Goal: Task Accomplishment & Management: Manage account settings

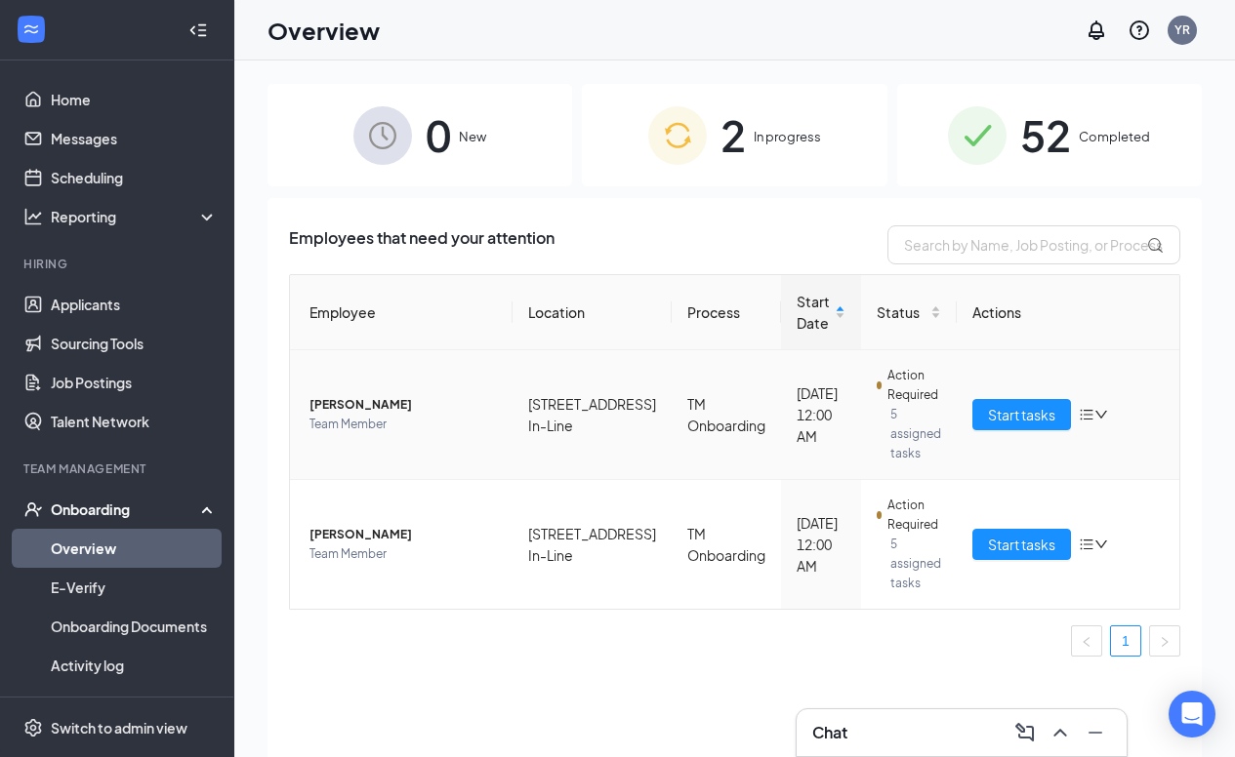
click at [403, 398] on span "[PERSON_NAME]" at bounding box center [402, 405] width 187 height 20
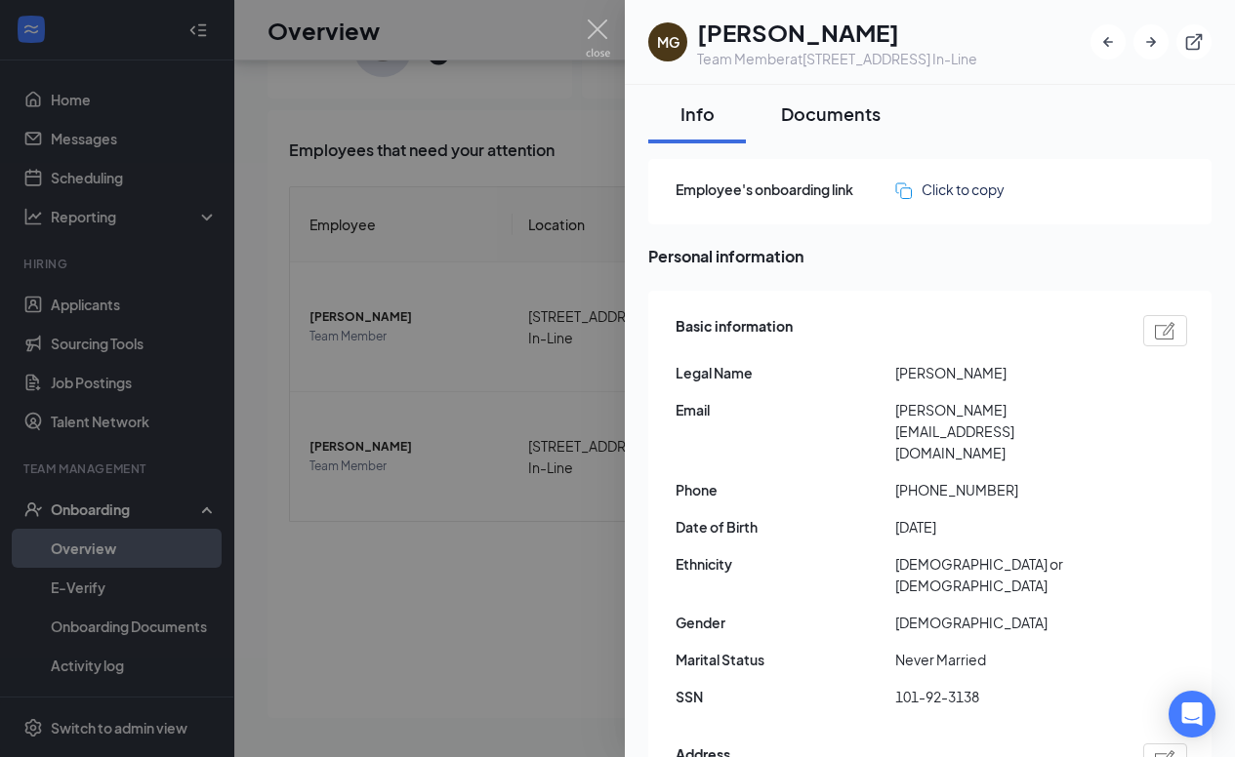
click at [835, 134] on button "Documents" at bounding box center [830, 114] width 139 height 59
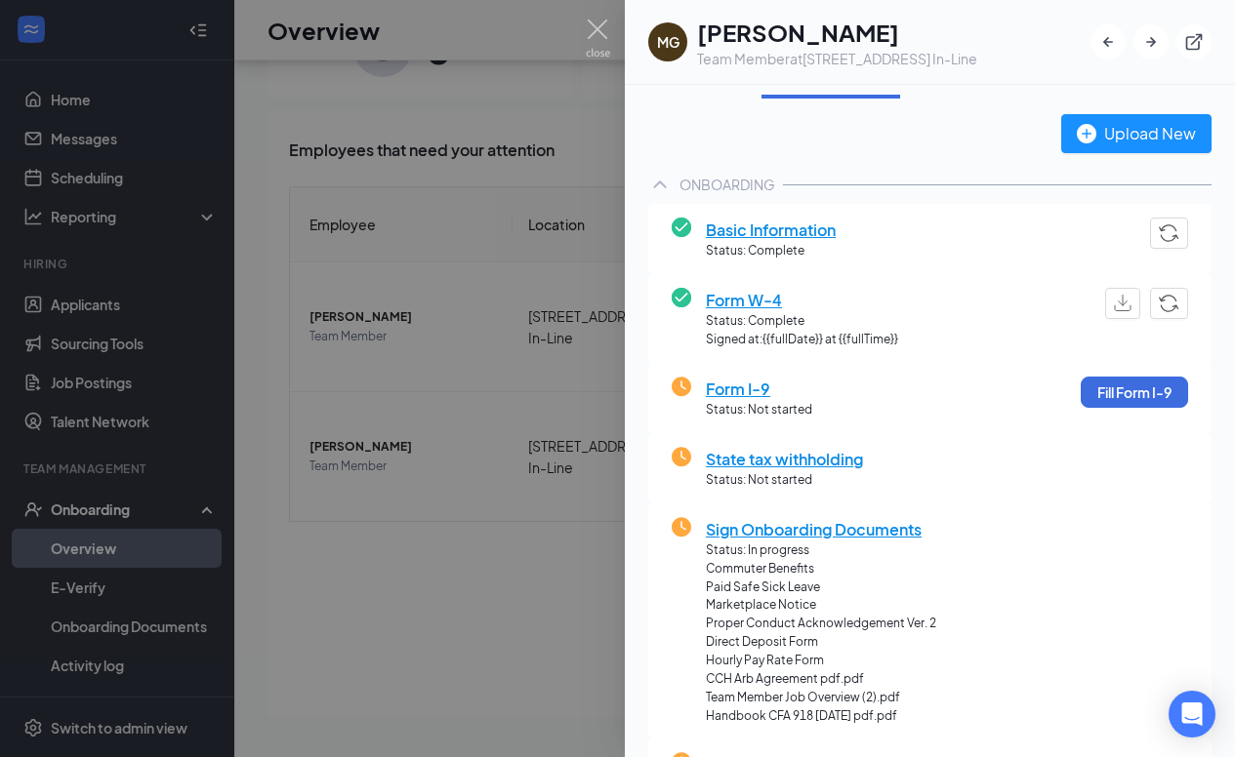
scroll to position [3, 0]
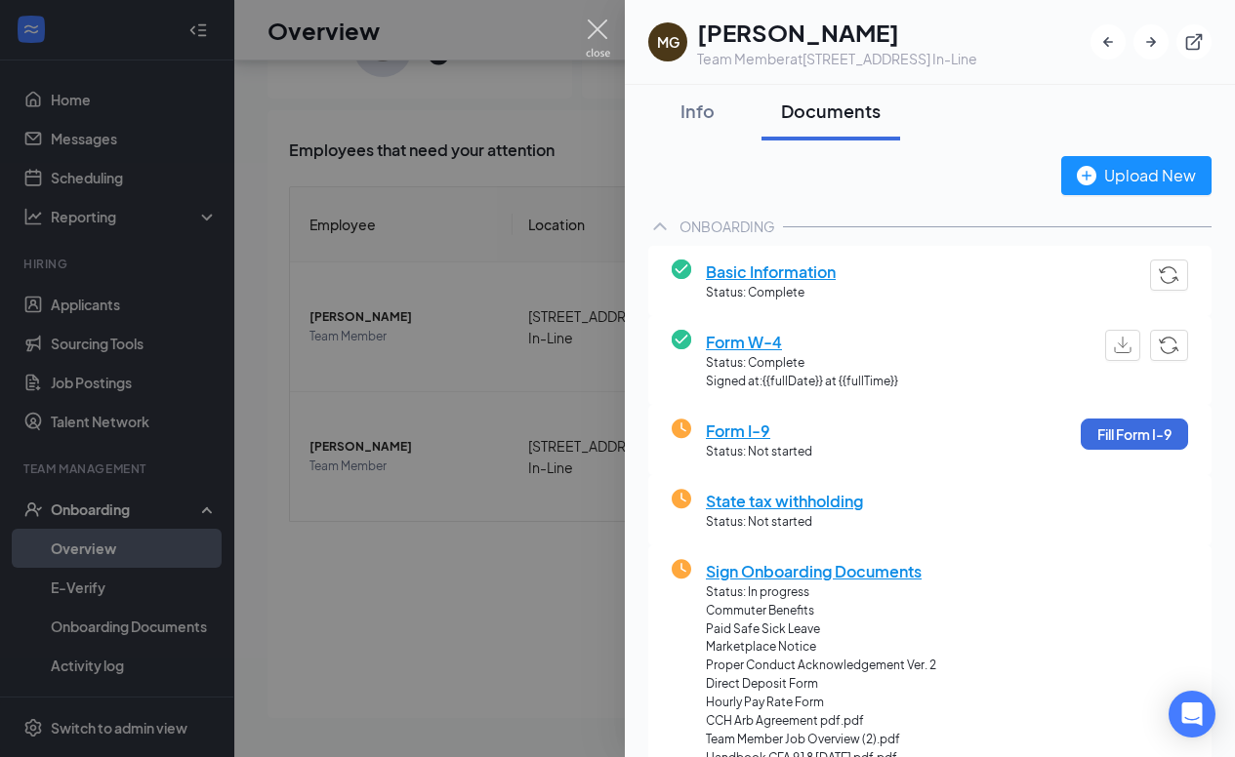
click at [599, 26] on img at bounding box center [598, 39] width 24 height 38
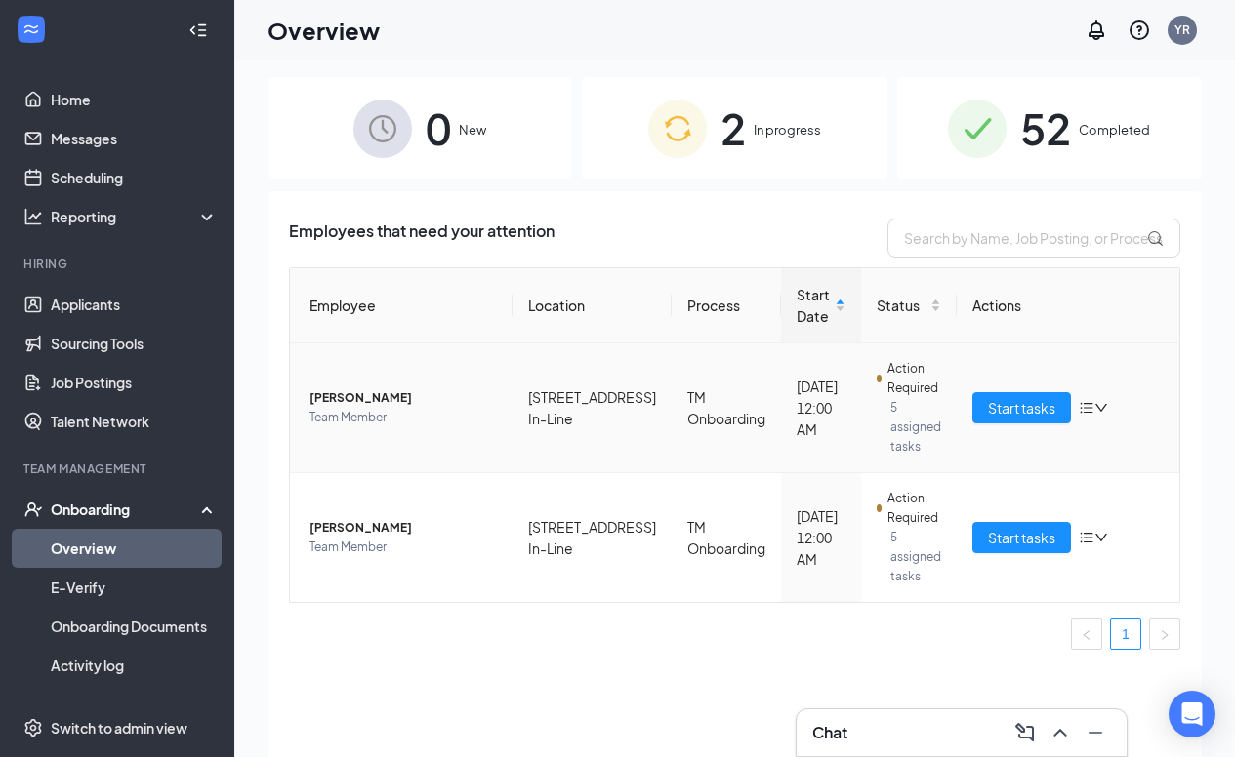
scroll to position [3, 0]
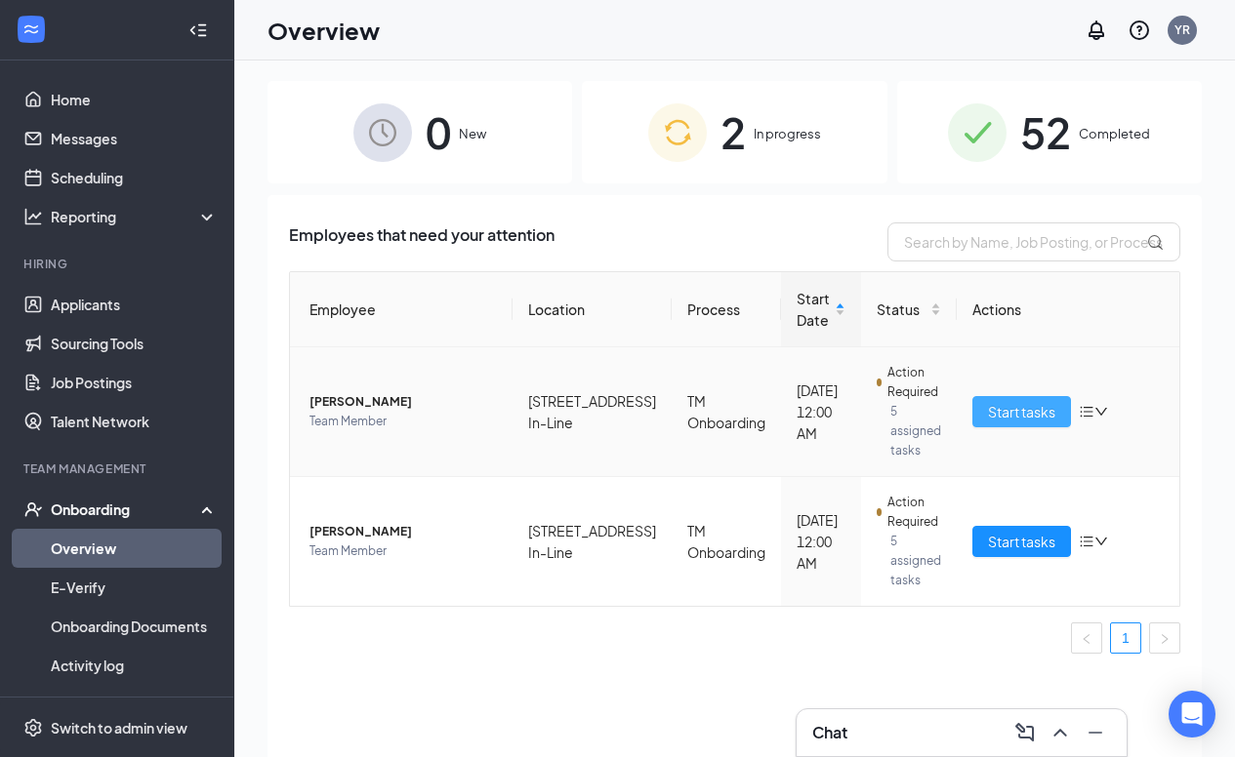
click at [999, 417] on span "Start tasks" at bounding box center [1021, 411] width 67 height 21
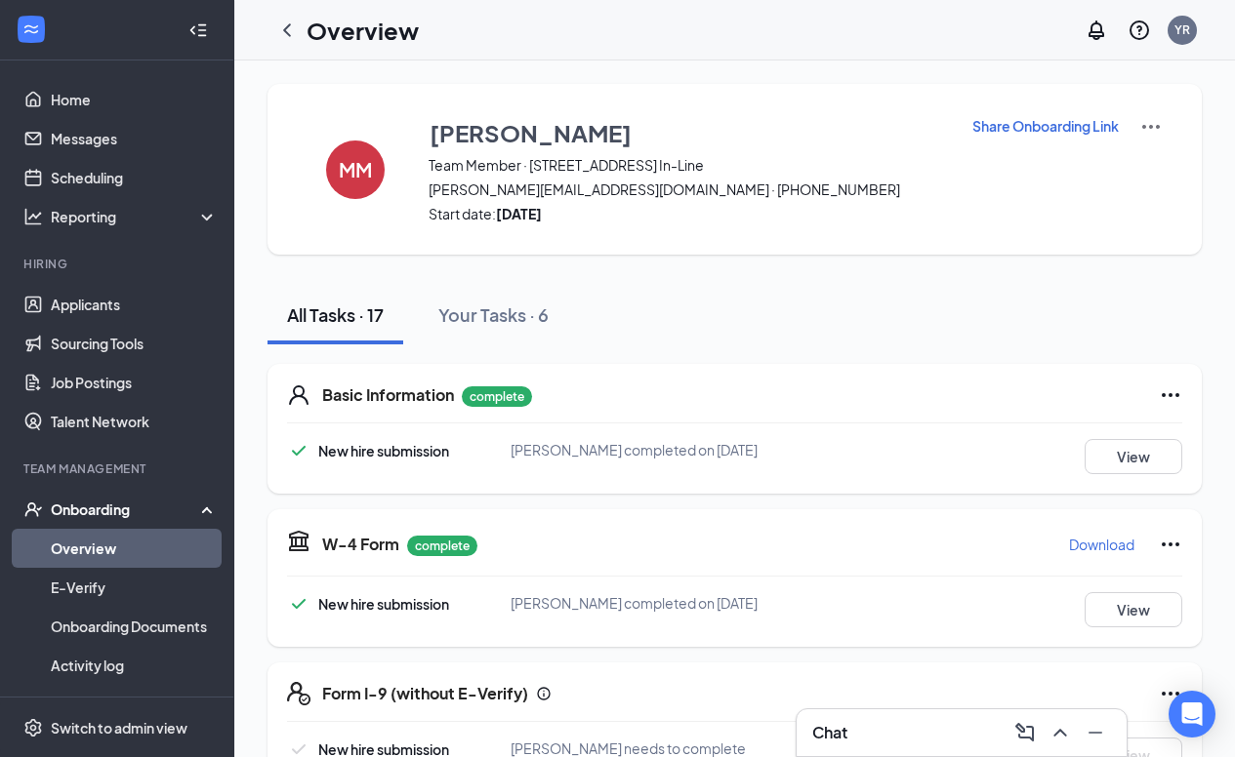
click at [1049, 126] on p "Share Onboarding Link" at bounding box center [1045, 126] width 146 height 20
type textarea "Hi MELANY, This is a gentle reminder to complete your onboarding before your fi…"
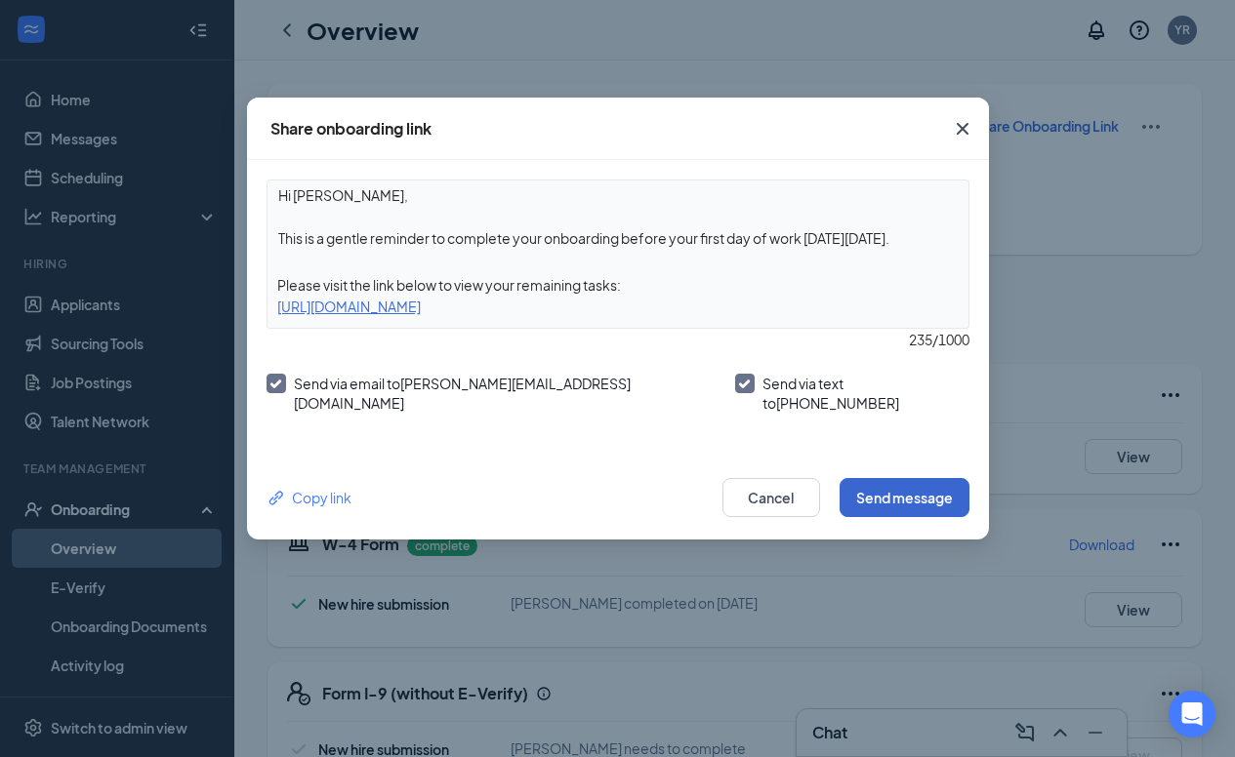
click at [906, 488] on button "Send message" at bounding box center [904, 497] width 130 height 39
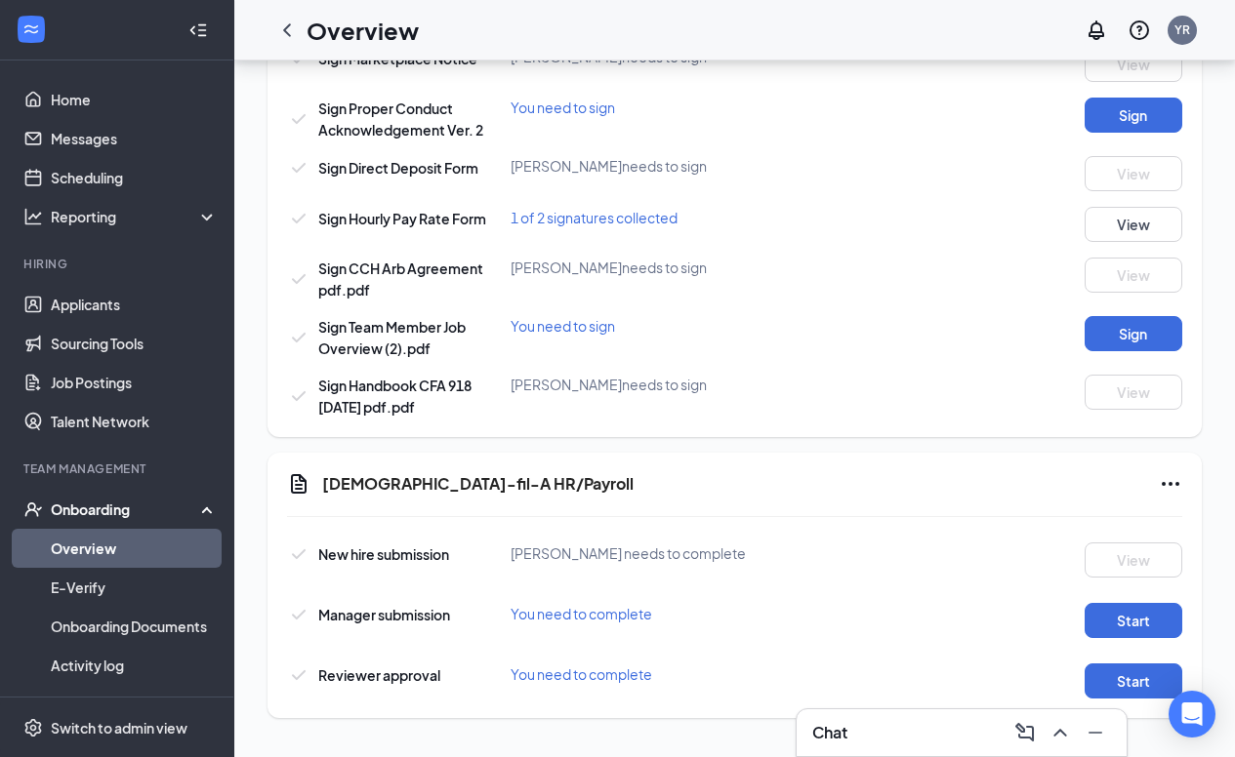
scroll to position [1158, 0]
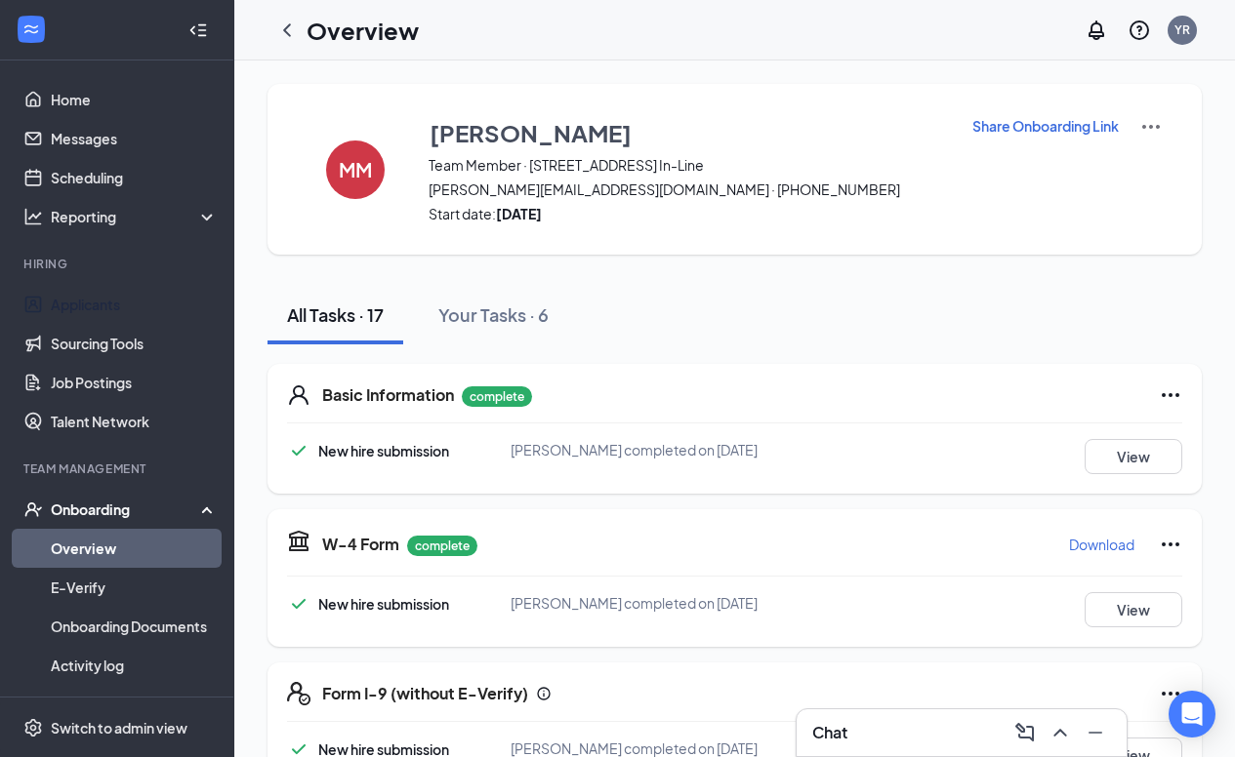
scroll to position [23, 0]
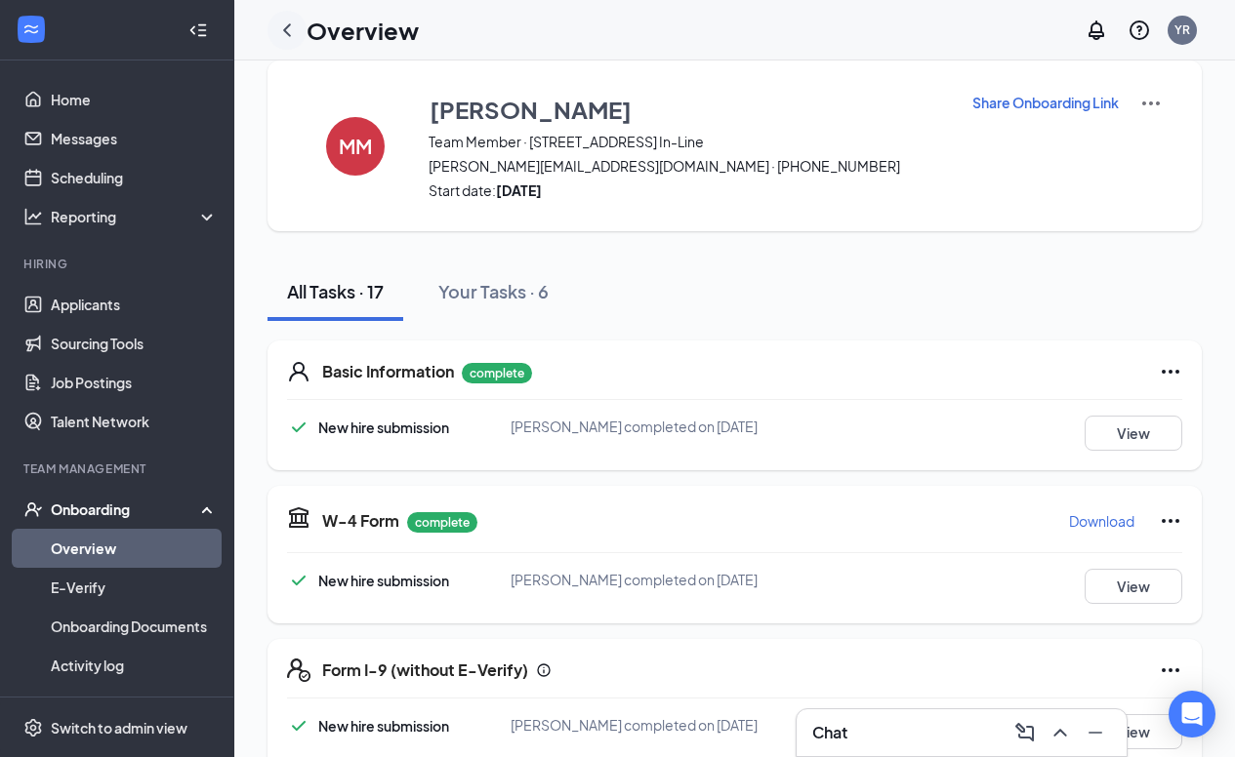
click at [287, 37] on icon "ChevronLeft" at bounding box center [286, 30] width 23 height 23
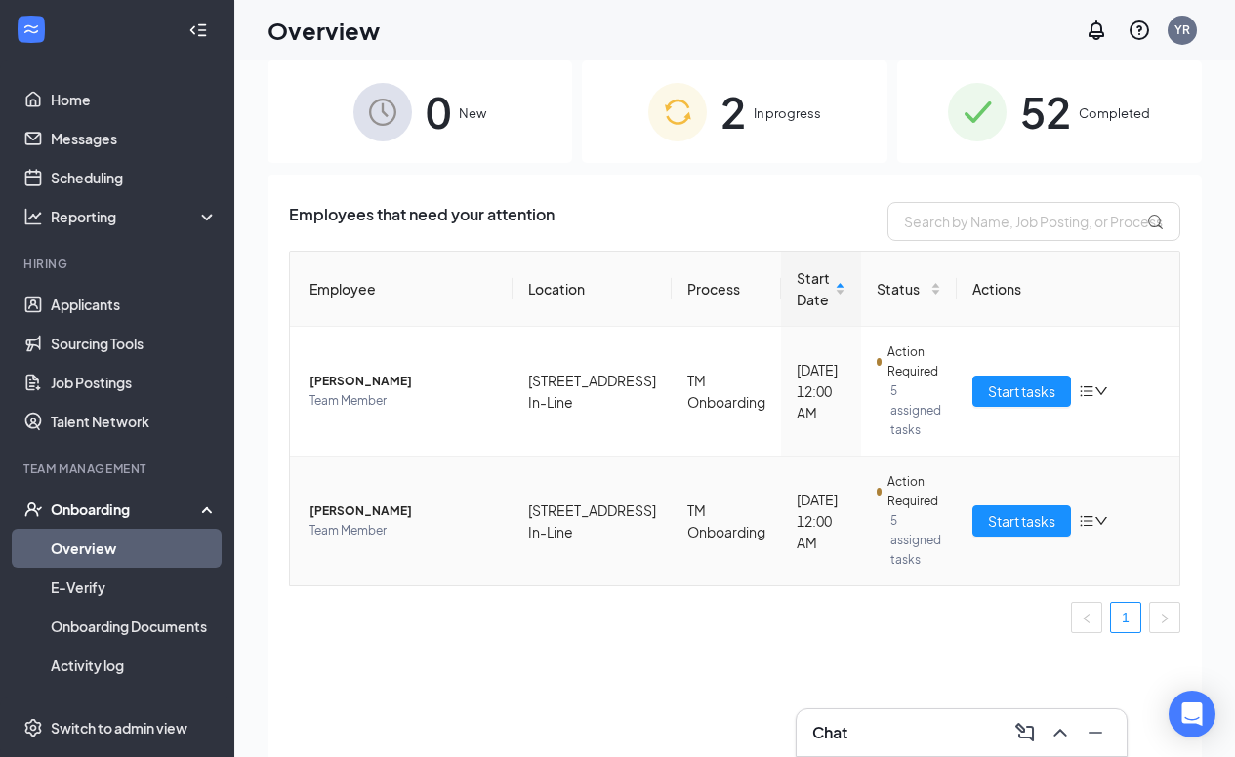
click at [352, 513] on span "[PERSON_NAME]" at bounding box center [402, 512] width 187 height 20
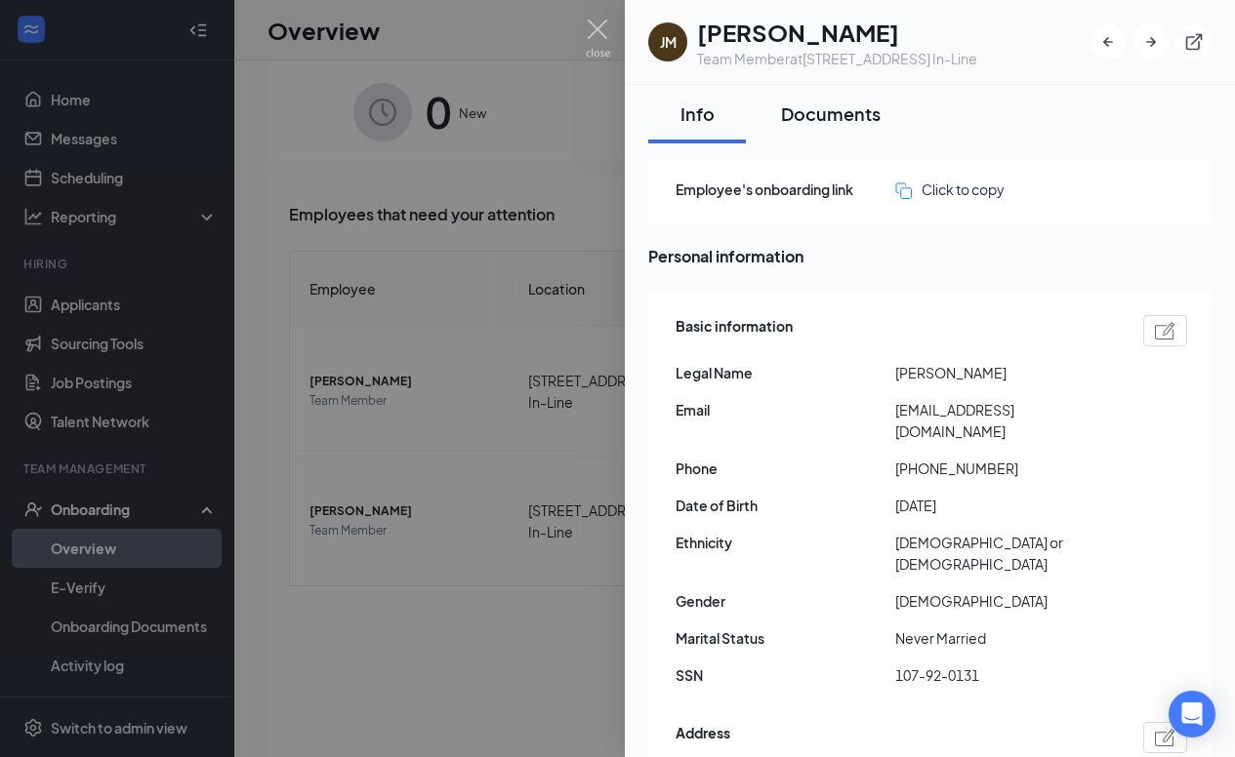
click at [839, 99] on button "Documents" at bounding box center [830, 114] width 139 height 59
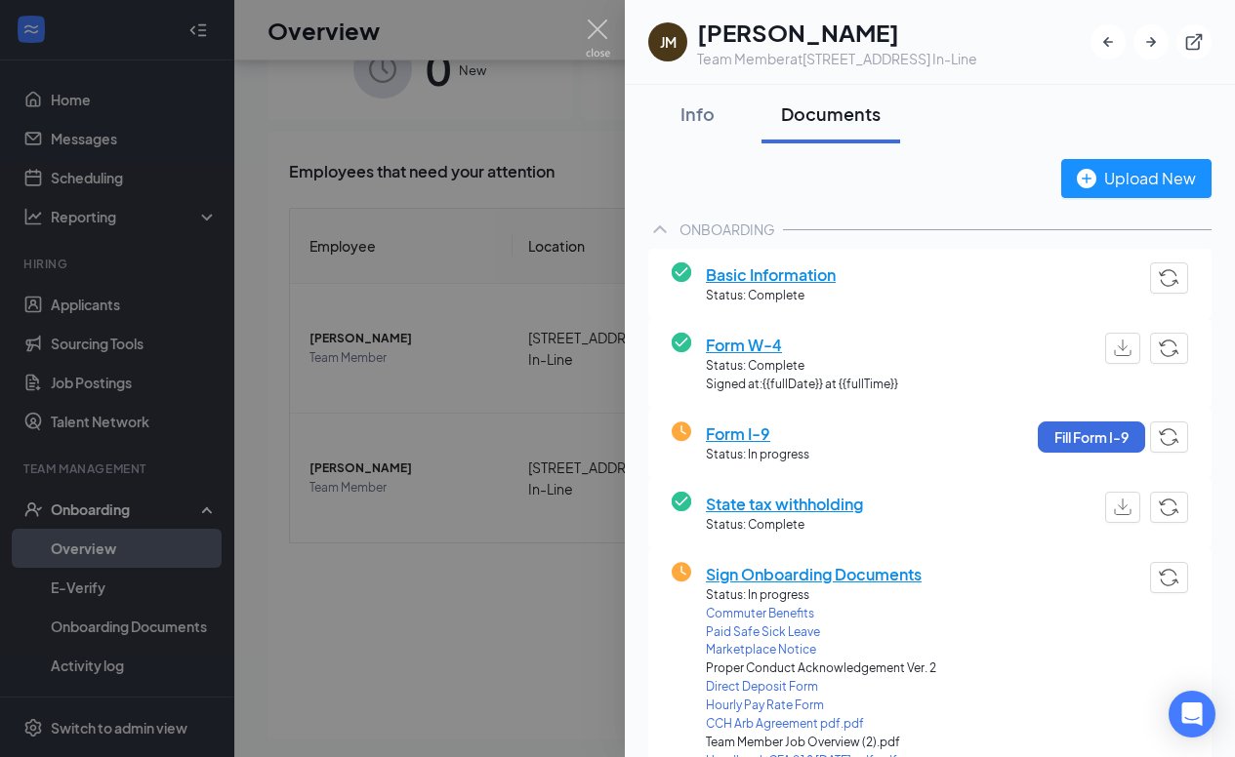
click at [605, 29] on img at bounding box center [598, 39] width 24 height 38
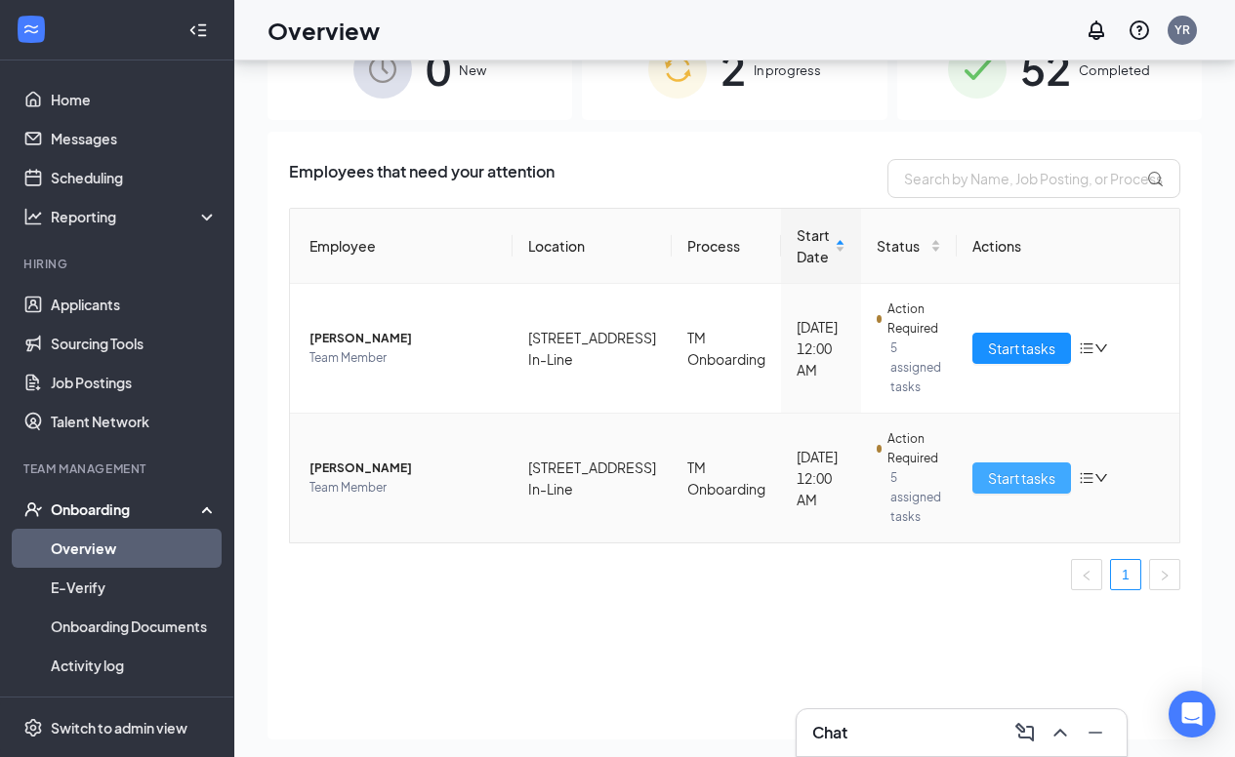
click at [1020, 474] on span "Start tasks" at bounding box center [1021, 478] width 67 height 21
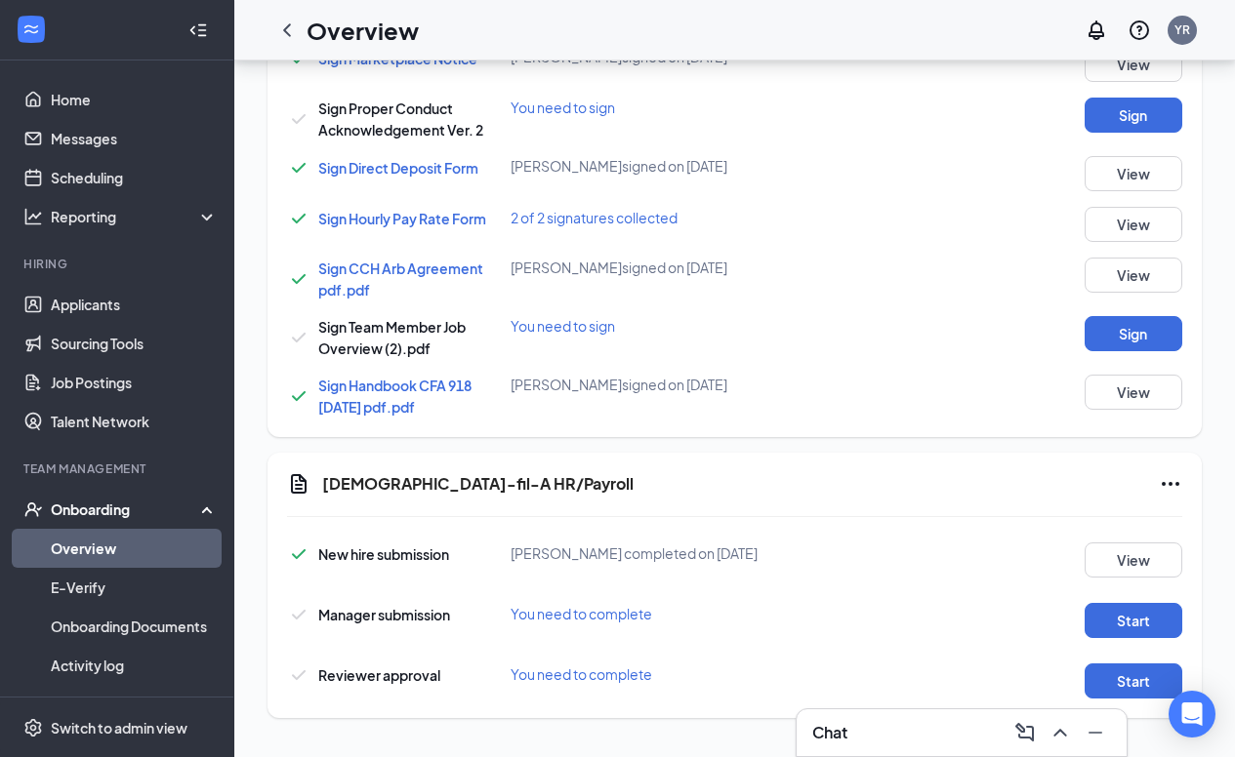
scroll to position [1150, 0]
click at [1128, 644] on div "New hire submission [PERSON_NAME] completed on [DATE] View Manager submission Y…" at bounding box center [734, 616] width 895 height 166
click at [1139, 621] on button "Start" at bounding box center [1133, 620] width 98 height 35
click at [1128, 675] on button "Start" at bounding box center [1133, 681] width 98 height 35
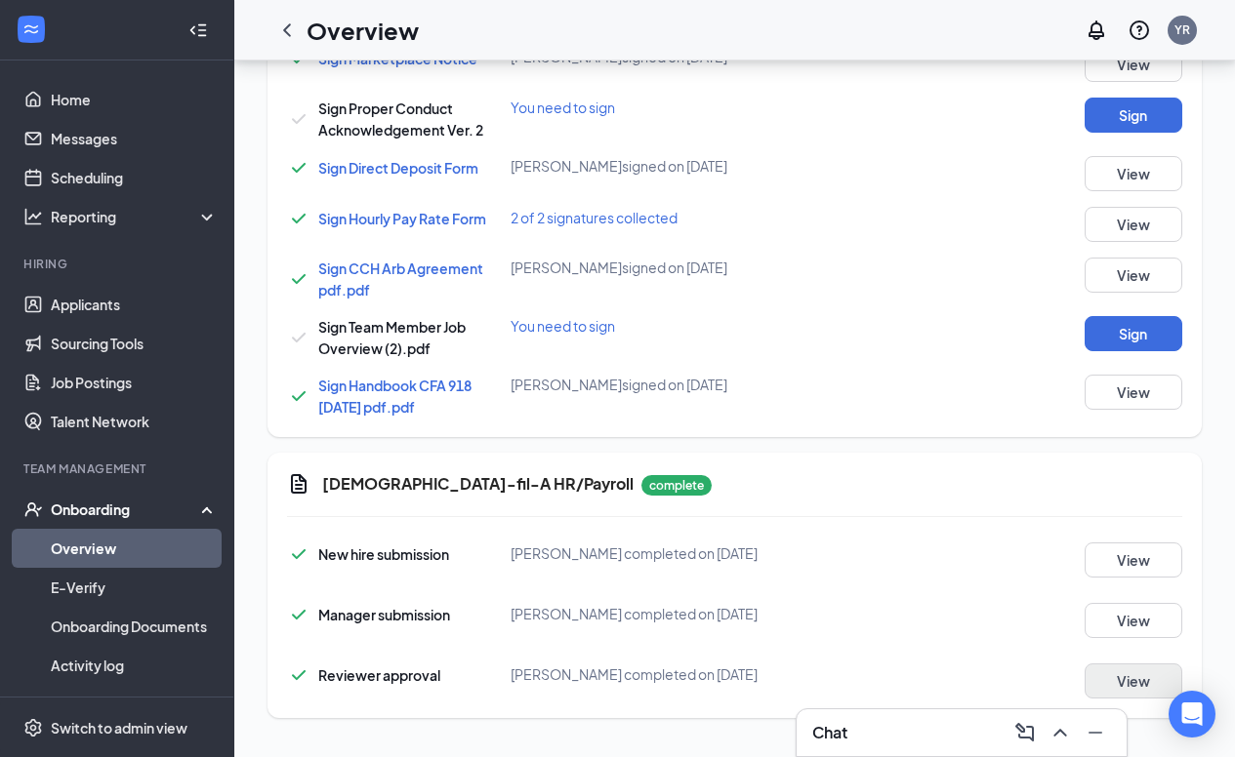
scroll to position [345, 0]
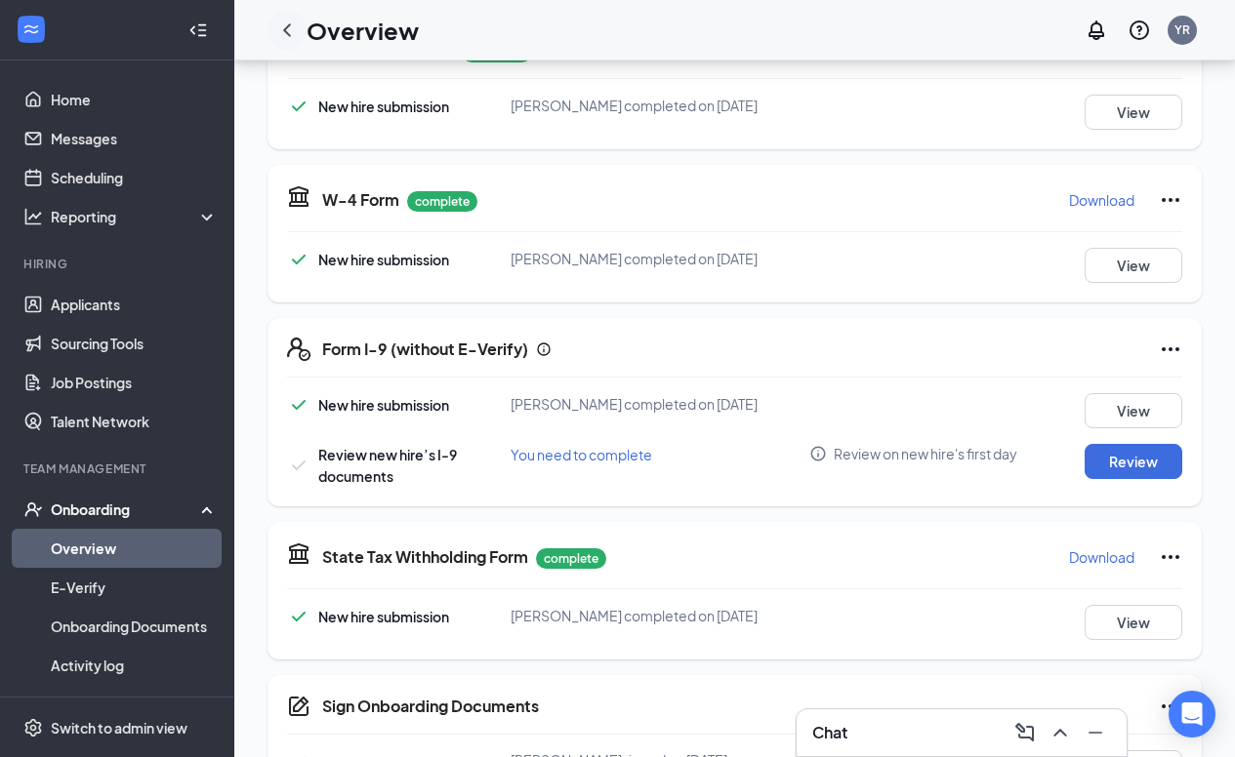
click at [283, 20] on icon "ChevronLeft" at bounding box center [286, 30] width 23 height 23
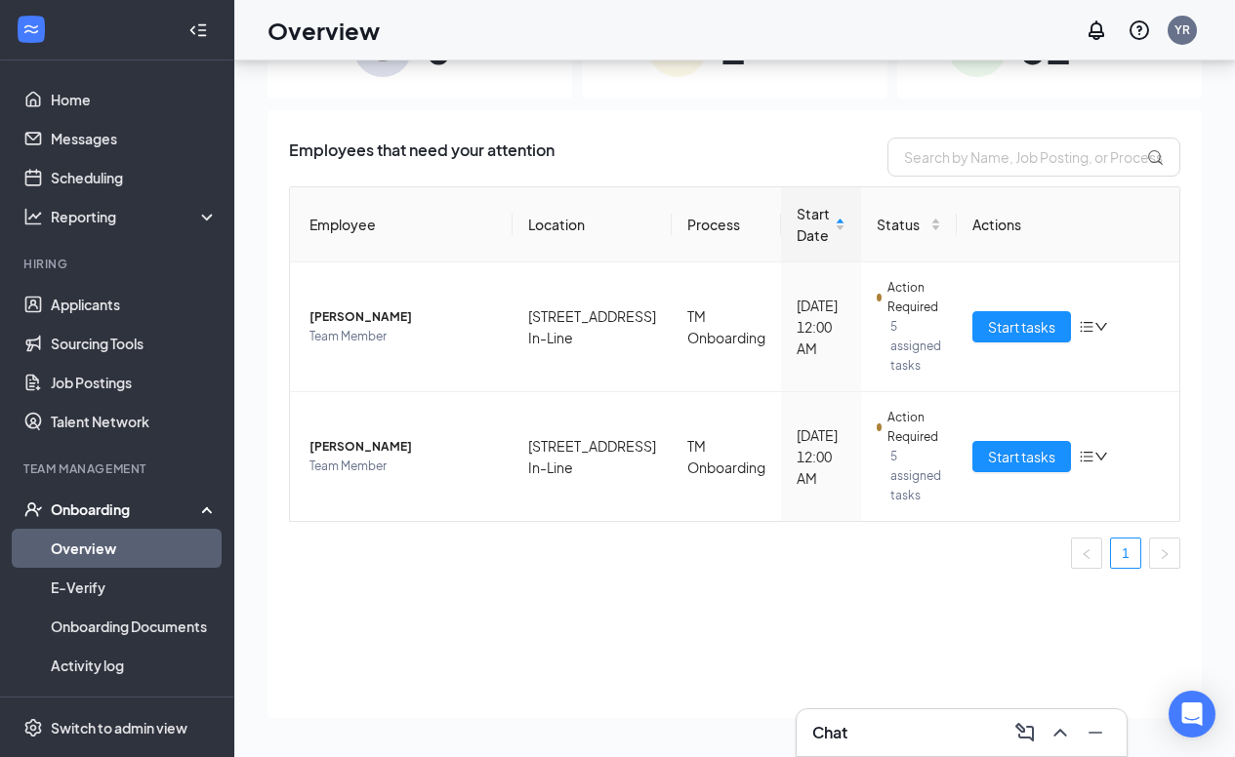
scroll to position [88, 0]
click at [1030, 324] on span "Start tasks" at bounding box center [1021, 326] width 67 height 21
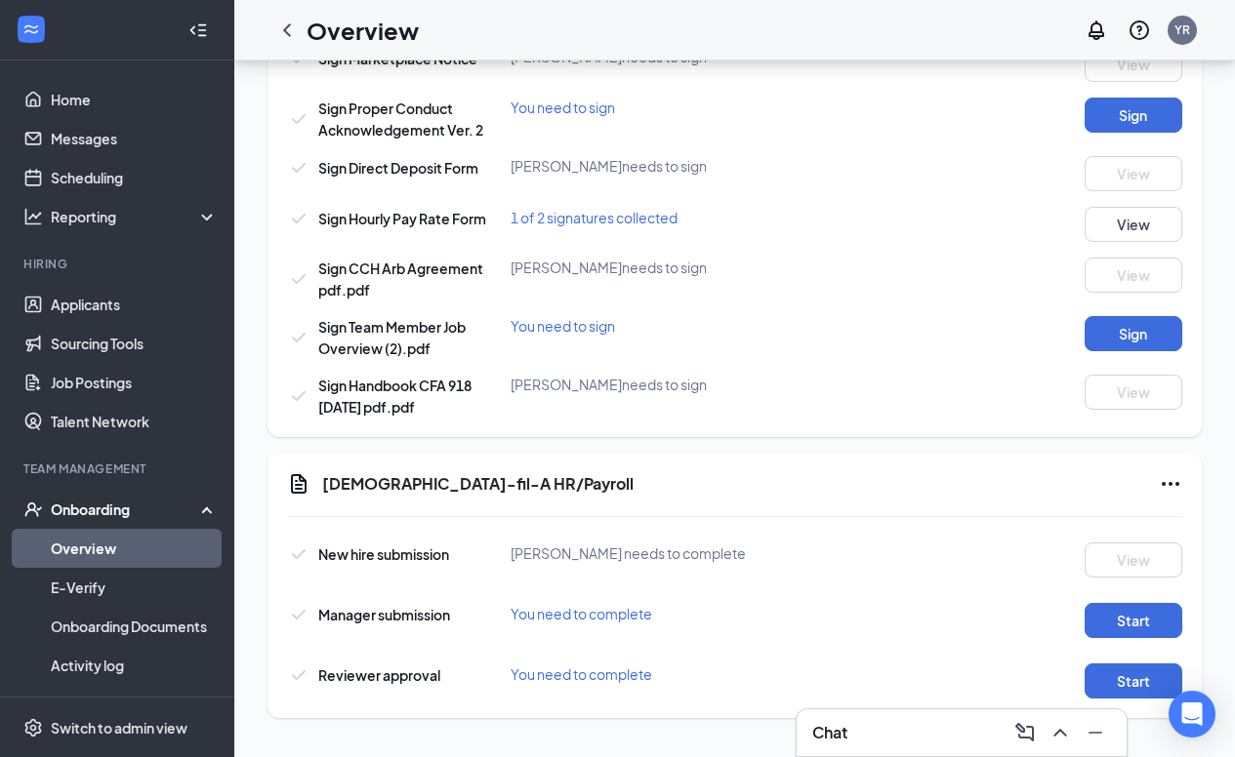
scroll to position [1181, 0]
click at [1120, 621] on button "Start" at bounding box center [1133, 620] width 98 height 35
click at [1131, 678] on button "Start" at bounding box center [1133, 681] width 98 height 35
